Goal: Navigation & Orientation: Find specific page/section

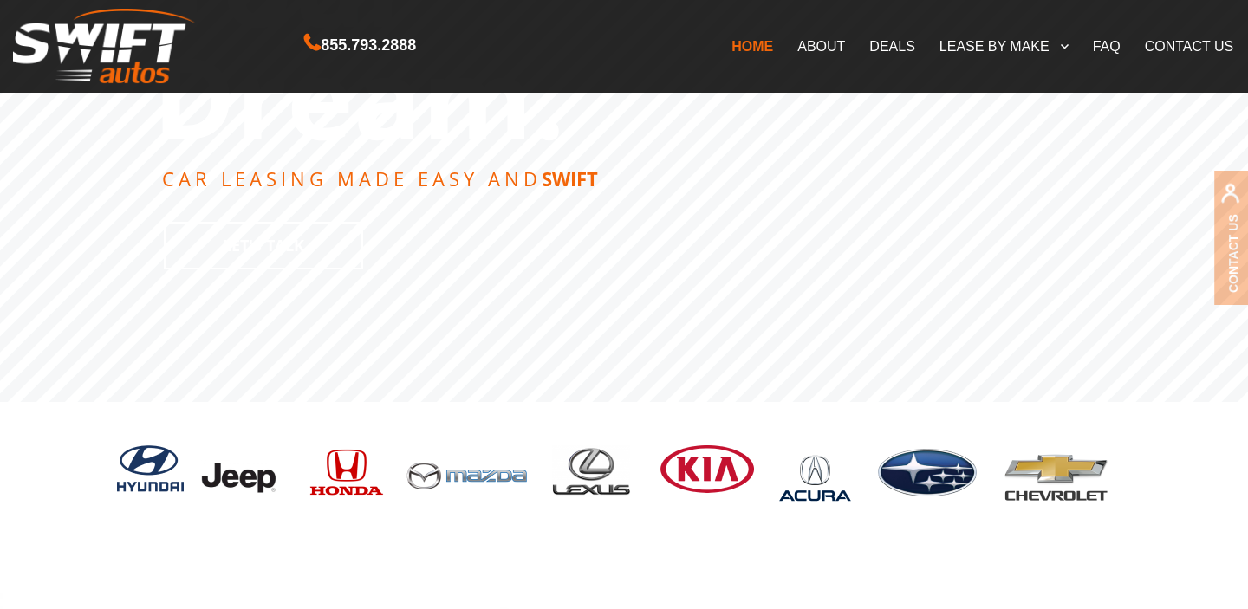
scroll to position [353, 0]
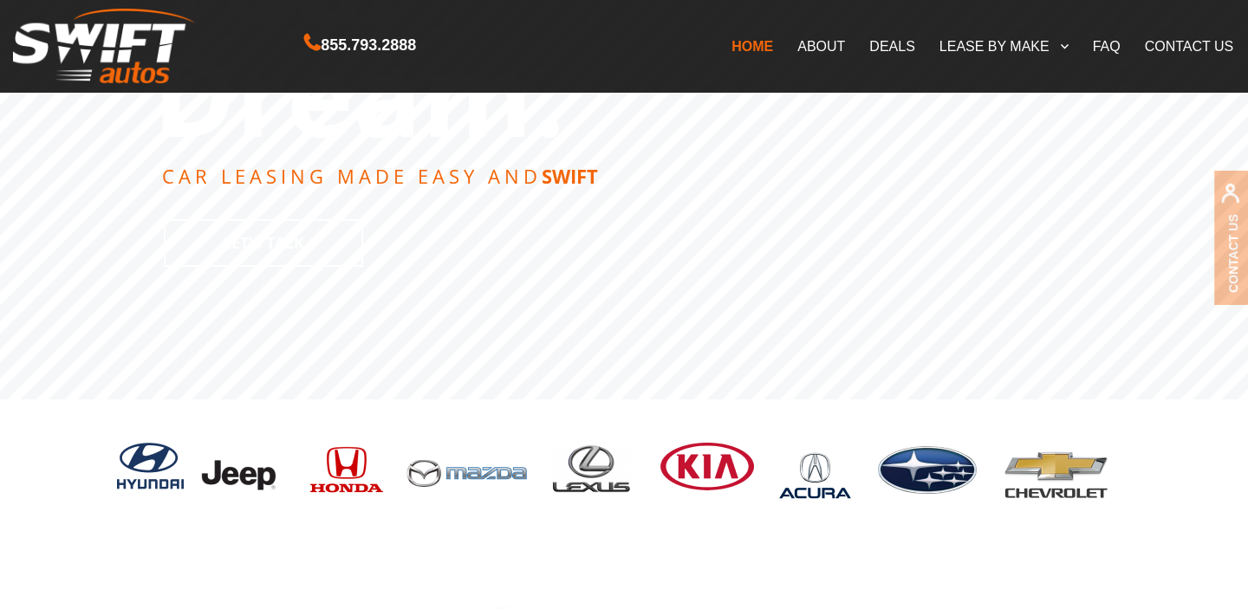
click at [894, 42] on link "DEALS" at bounding box center [891, 46] width 69 height 36
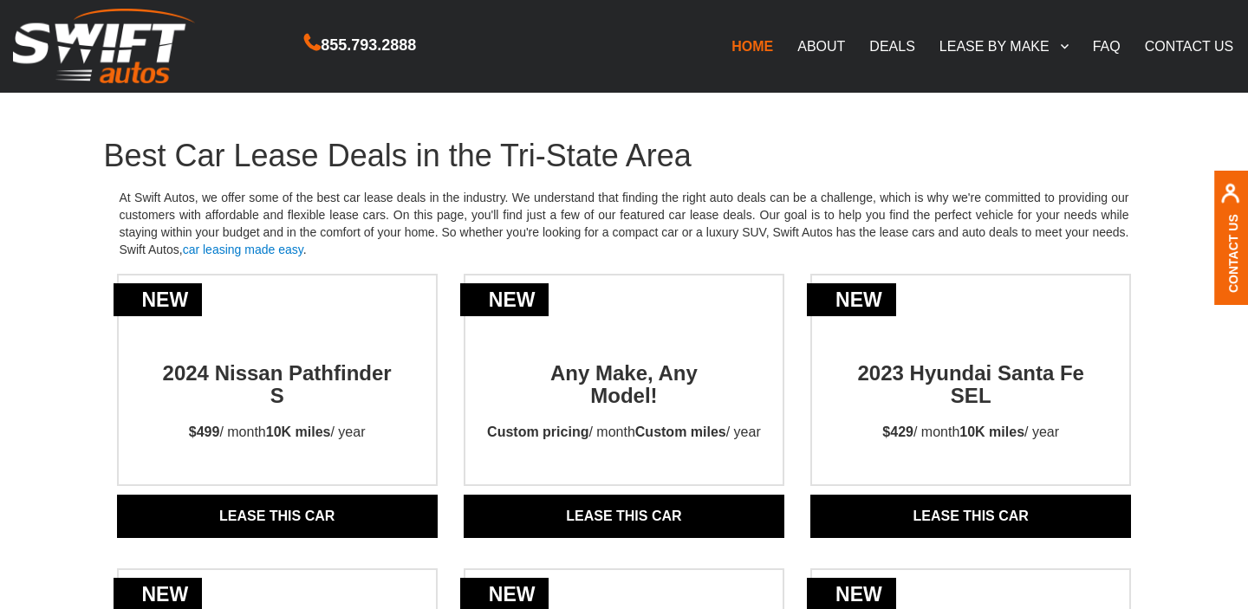
click at [826, 50] on link "ABOUT" at bounding box center [821, 46] width 72 height 36
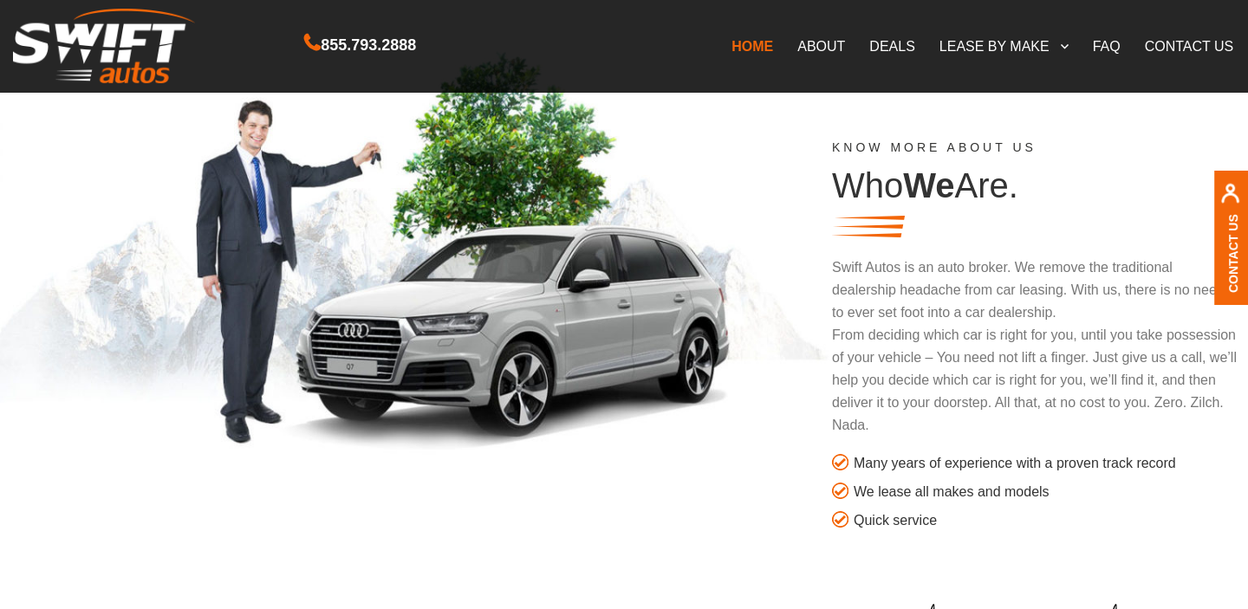
scroll to position [871, 0]
